Goal: Task Accomplishment & Management: Manage account settings

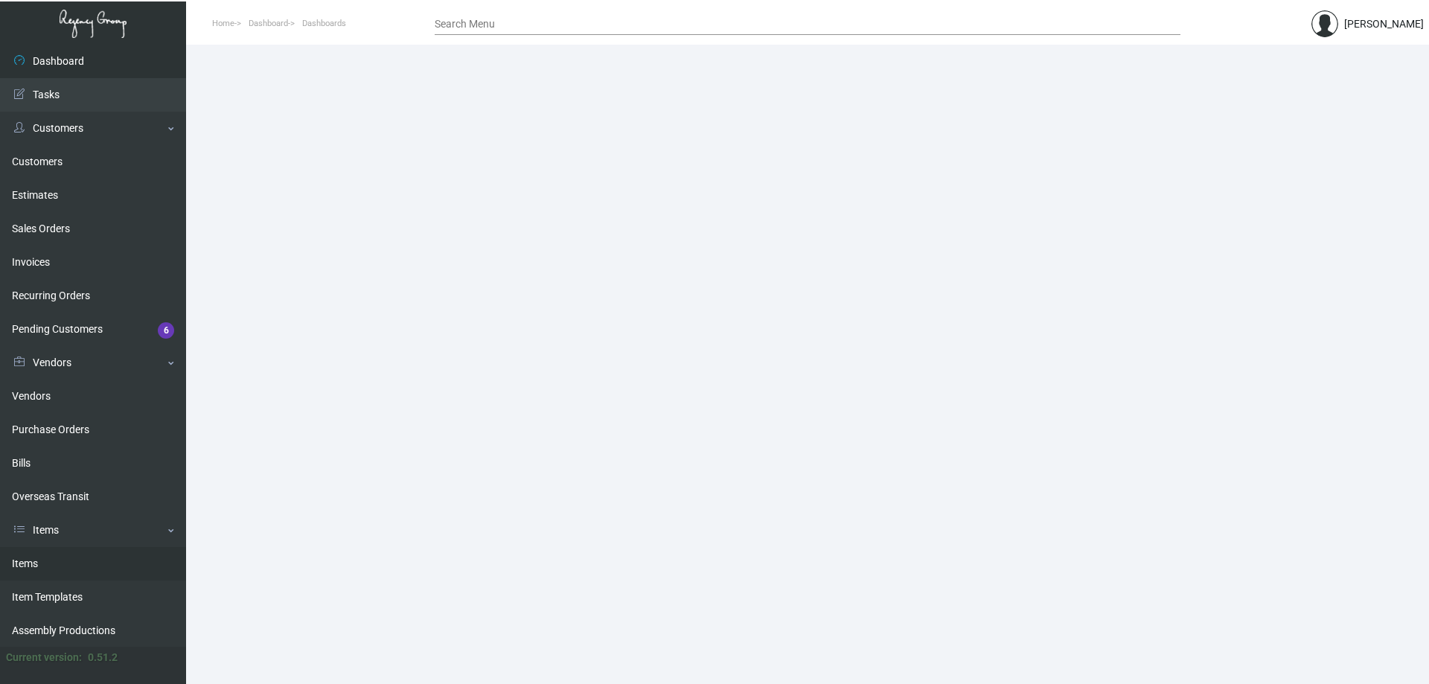
click at [79, 554] on link "Items" at bounding box center [93, 563] width 186 height 33
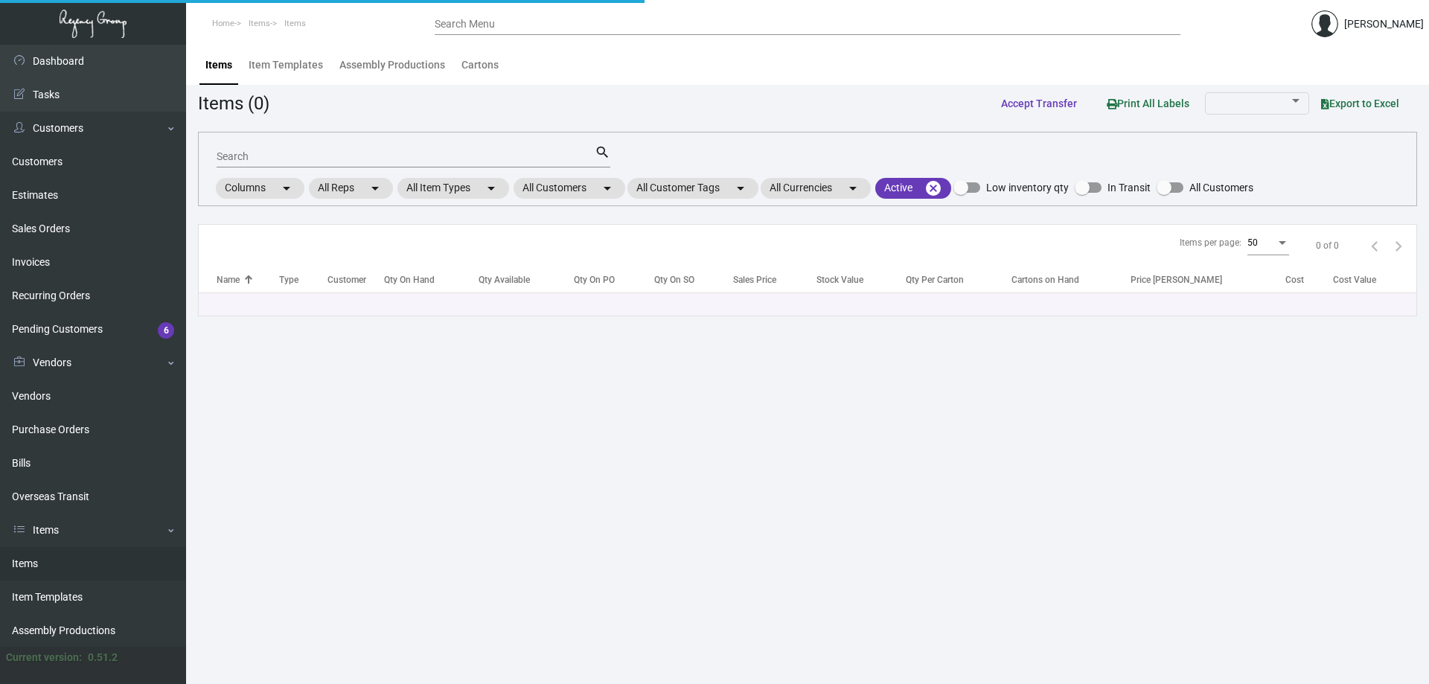
click at [360, 158] on input "Search" at bounding box center [406, 157] width 378 height 12
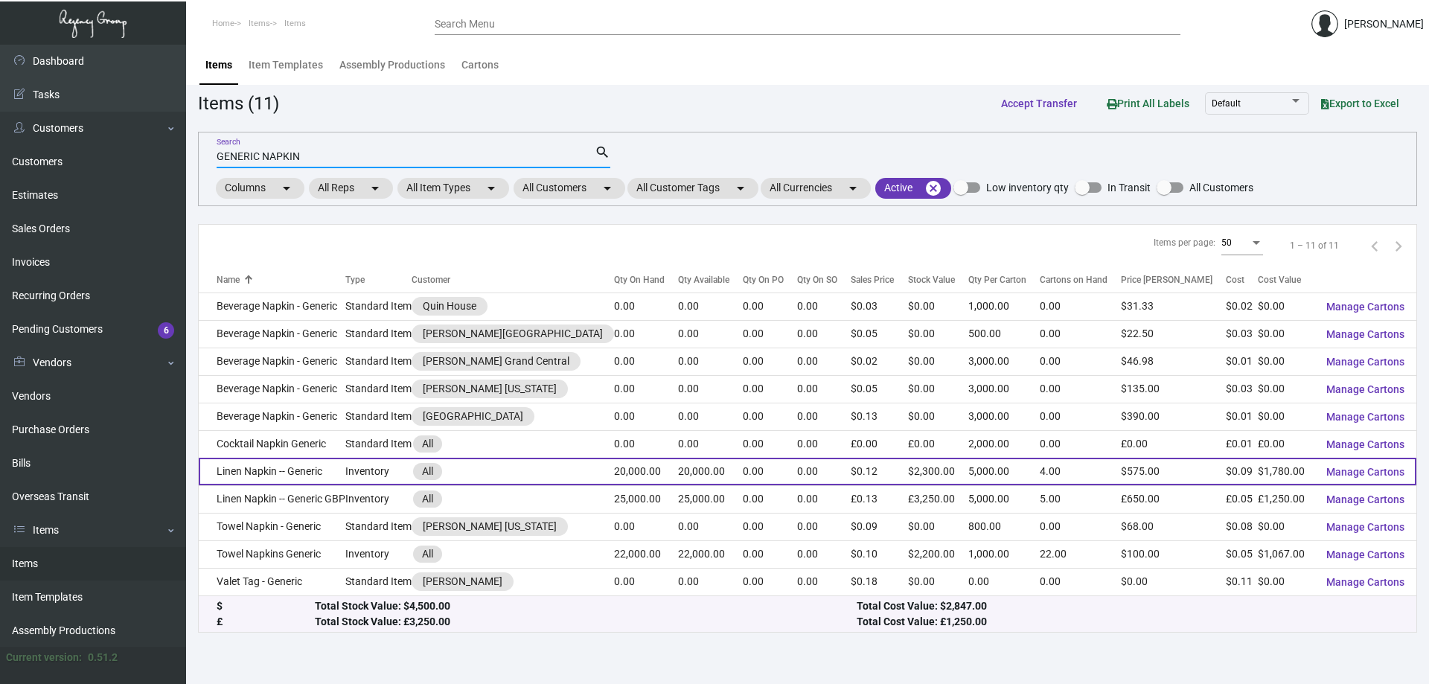
type input "GENERIC NAPKIN"
click at [296, 467] on td "Linen Napkin -- Generic" at bounding box center [272, 472] width 147 height 28
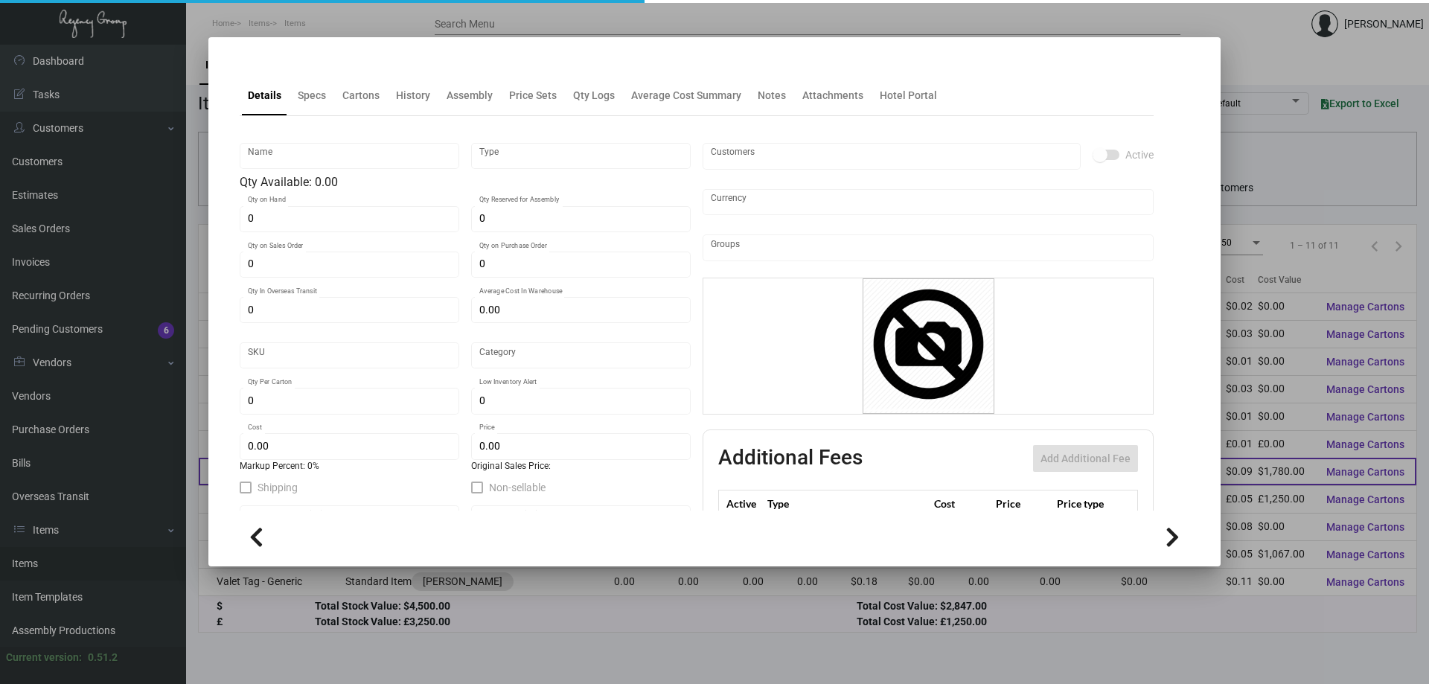
type input "Linen Napkin -- Generic"
type input "Inventory"
type input "20,000"
type input "$ 0.05"
type input "Overseas"
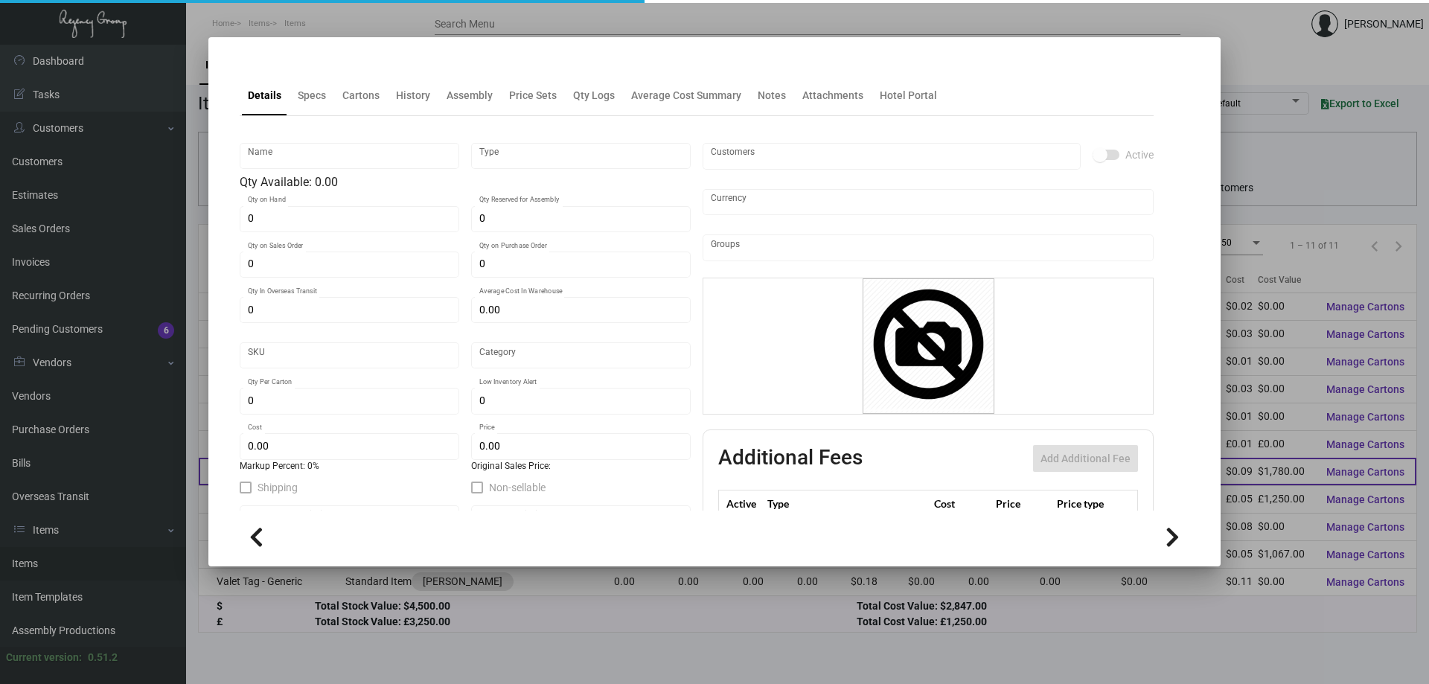
type input "5,000"
type input "3,000"
type input "$ 0.089"
type input "$ 0.115"
checkbox input "true"
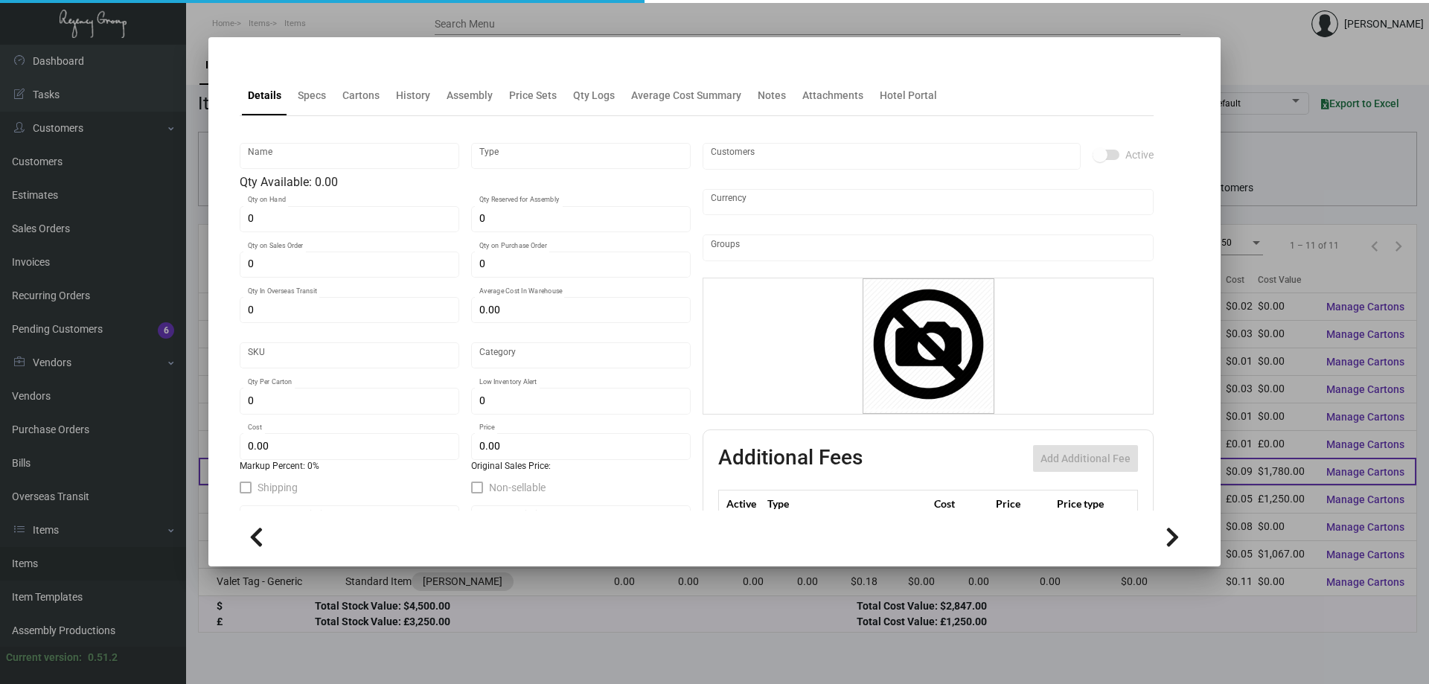
type input "United States Dollar $"
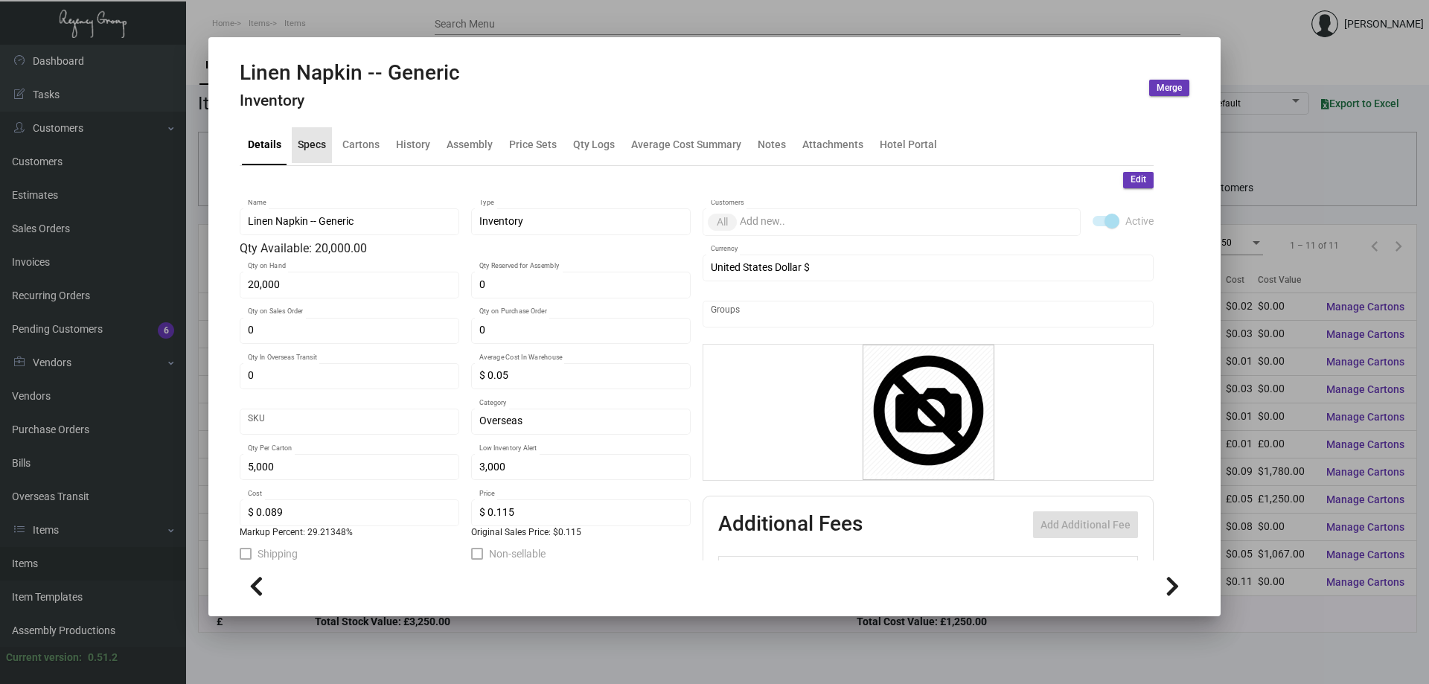
click at [312, 153] on div "Specs" at bounding box center [312, 145] width 40 height 36
